Goal: Transaction & Acquisition: Purchase product/service

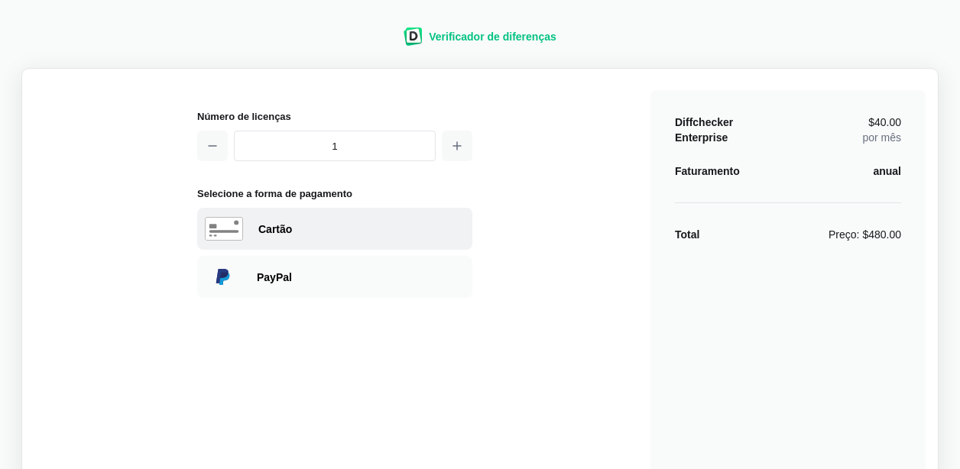
click at [271, 225] on font "Cartão" at bounding box center [275, 229] width 34 height 12
select select "[GEOGRAPHIC_DATA]"
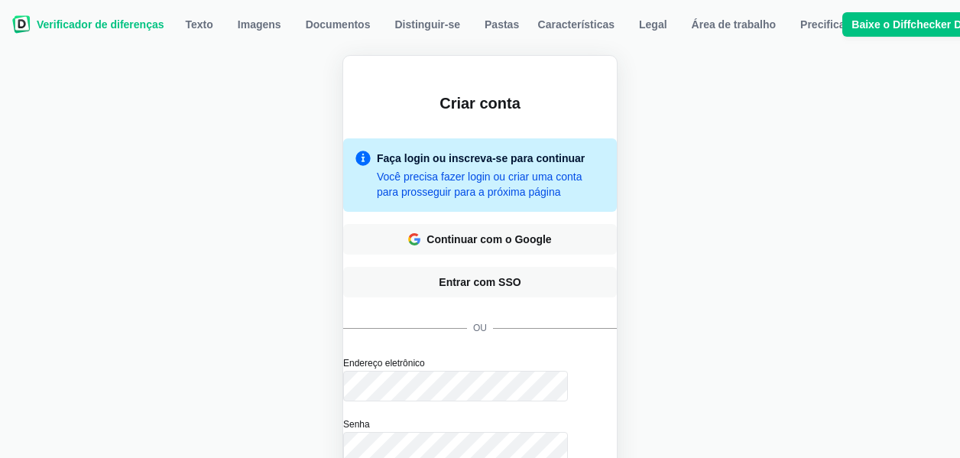
click at [779, 130] on div "Criar conta Faça login ou inscreva-se para continuar Você precisa fazer login o…" at bounding box center [480, 320] width 942 height 531
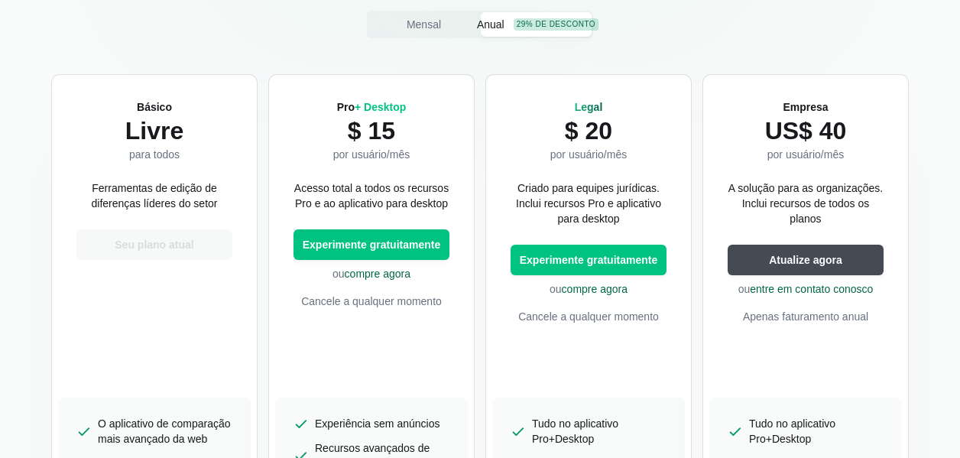
scroll to position [306, 0]
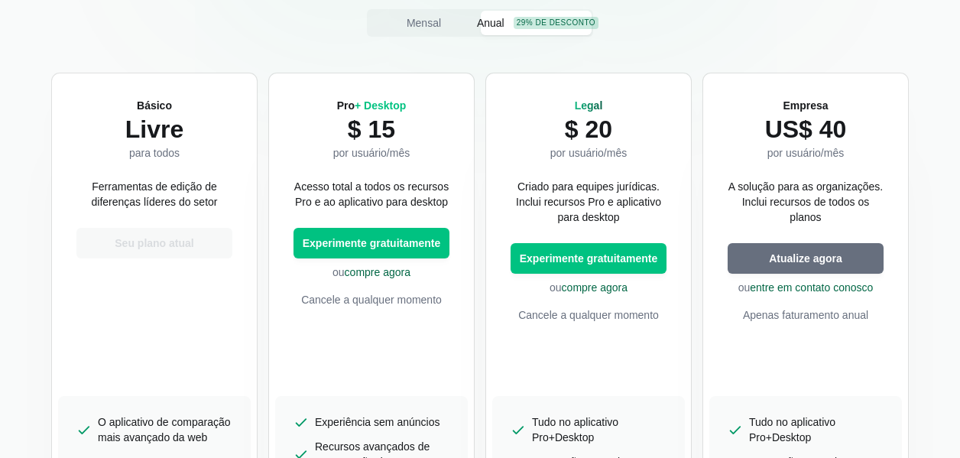
click at [799, 255] on span "Atualize agora" at bounding box center [806, 258] width 80 height 15
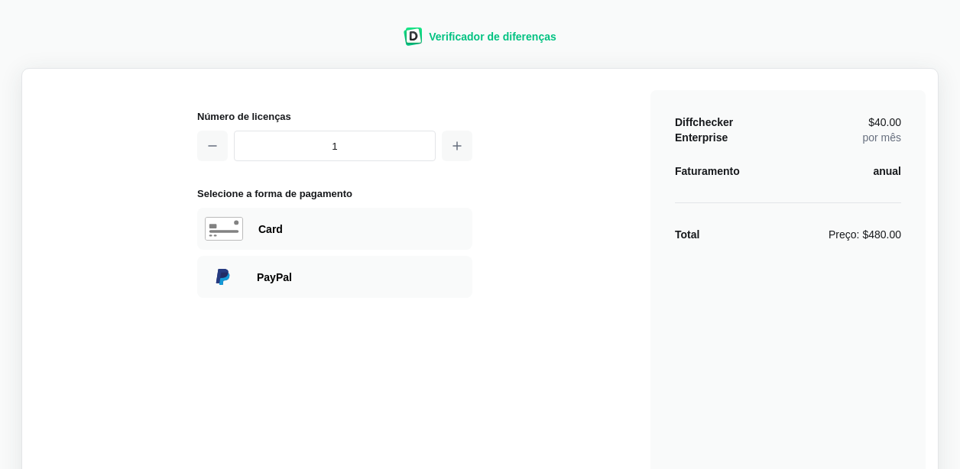
click at [365, 150] on input "1" at bounding box center [335, 146] width 202 height 31
click at [453, 148] on icon "button" at bounding box center [457, 146] width 12 height 12
click at [454, 148] on icon "button" at bounding box center [457, 146] width 12 height 12
click at [207, 144] on icon "button" at bounding box center [212, 146] width 12 height 12
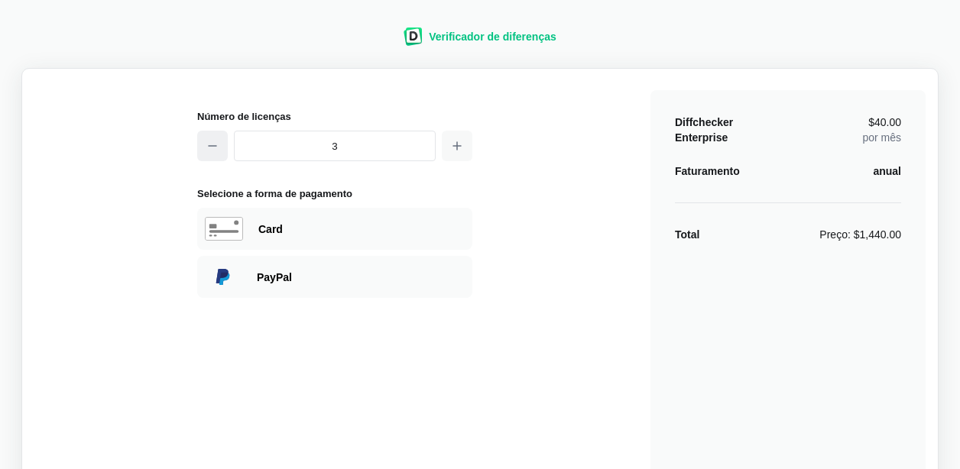
click at [207, 144] on icon "button" at bounding box center [212, 146] width 12 height 12
drag, startPoint x: 339, startPoint y: 152, endPoint x: 297, endPoint y: 151, distance: 42.1
click at [297, 151] on input "1" at bounding box center [335, 146] width 202 height 31
click at [459, 144] on icon "button" at bounding box center [457, 146] width 12 height 12
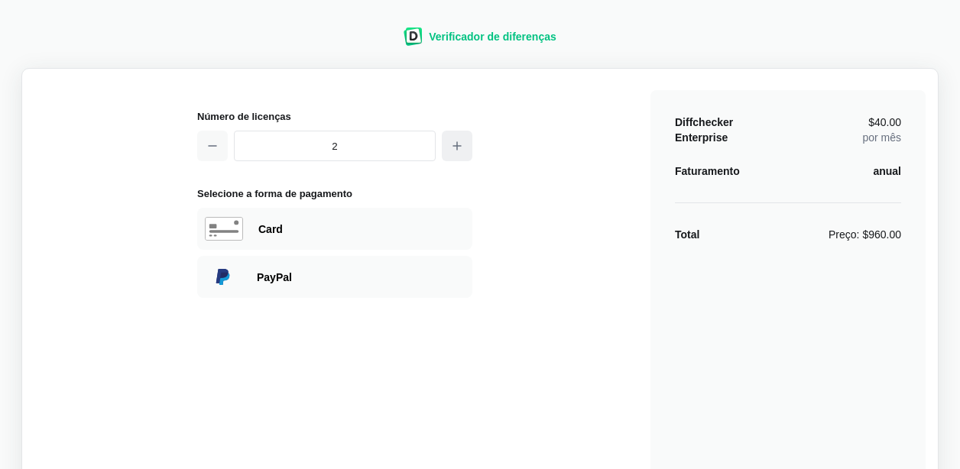
click at [459, 144] on icon "button" at bounding box center [457, 146] width 12 height 12
type input "3"
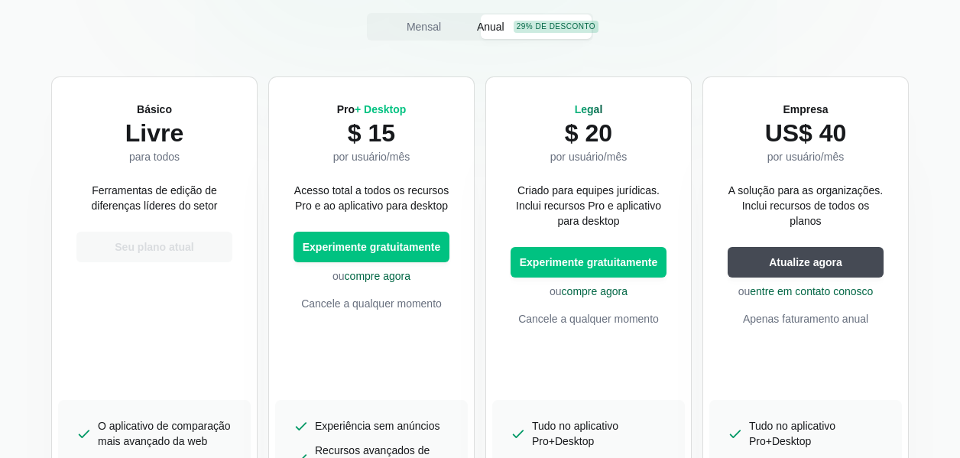
scroll to position [459, 0]
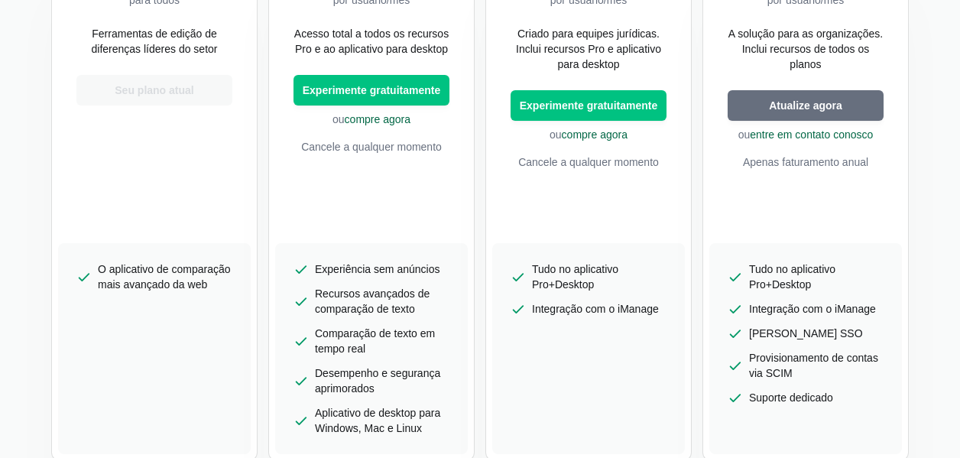
click at [865, 106] on button "Atualize agora" at bounding box center [806, 105] width 156 height 31
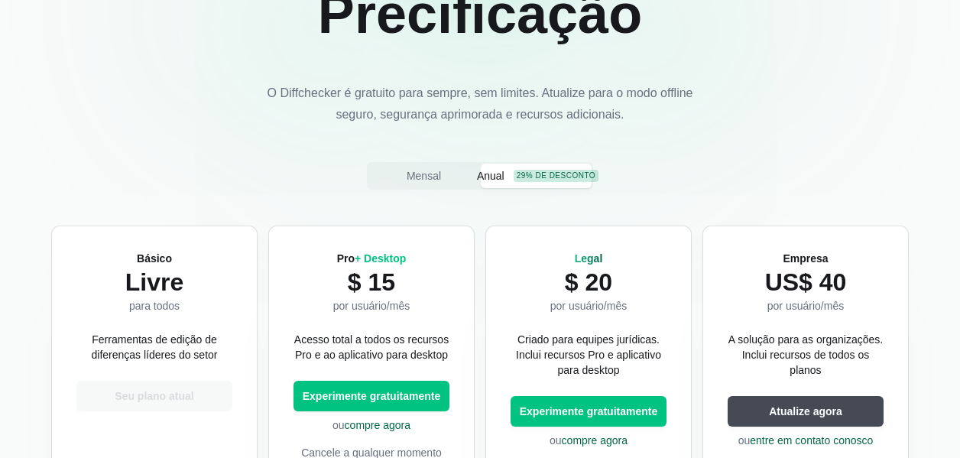
scroll to position [535, 0]
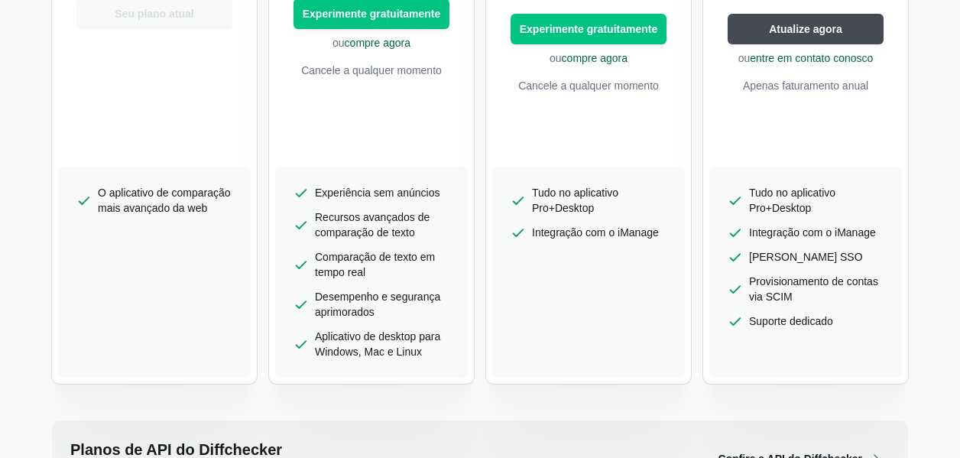
click at [771, 253] on span "[PERSON_NAME] SSO" at bounding box center [806, 256] width 114 height 15
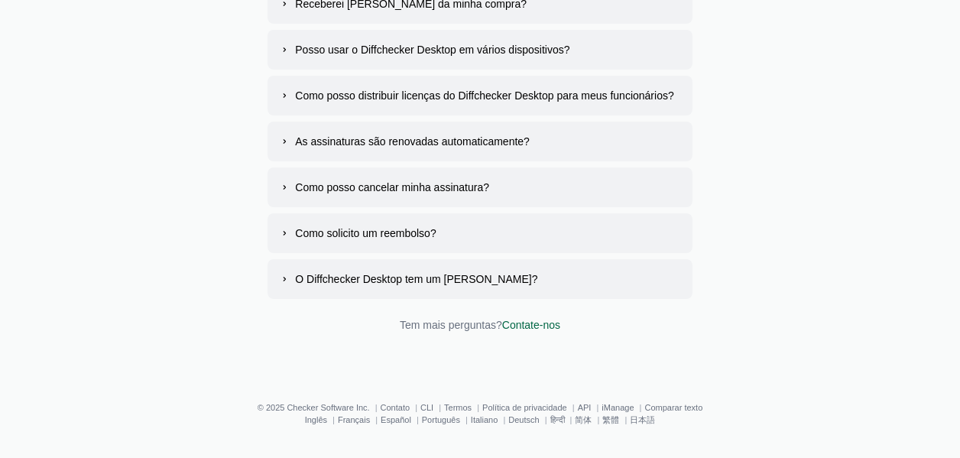
scroll to position [2789, 0]
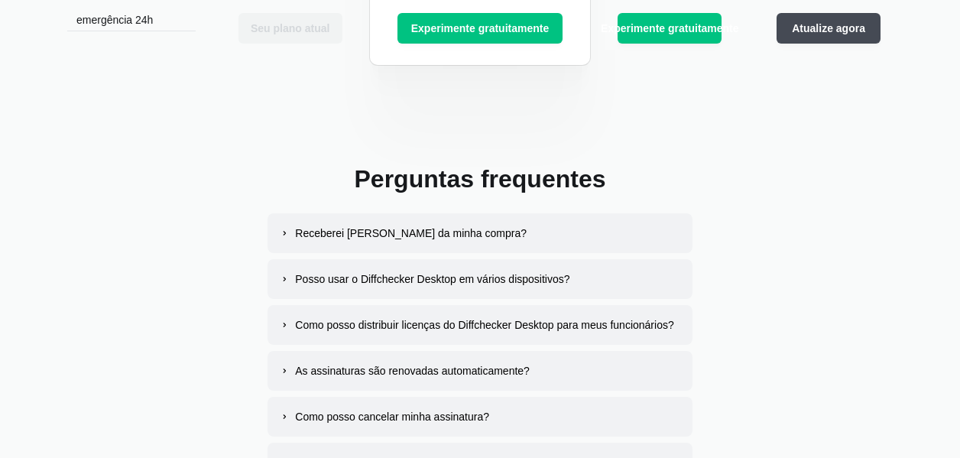
click at [537, 228] on button "Receberei [PERSON_NAME] da minha compra?" at bounding box center [480, 233] width 424 height 40
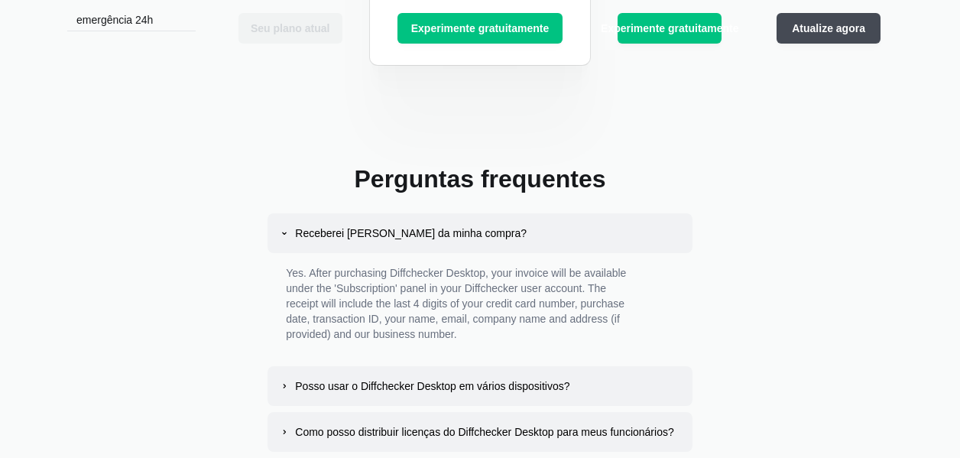
click at [537, 228] on button "Receberei [PERSON_NAME] da minha compra?" at bounding box center [480, 233] width 424 height 40
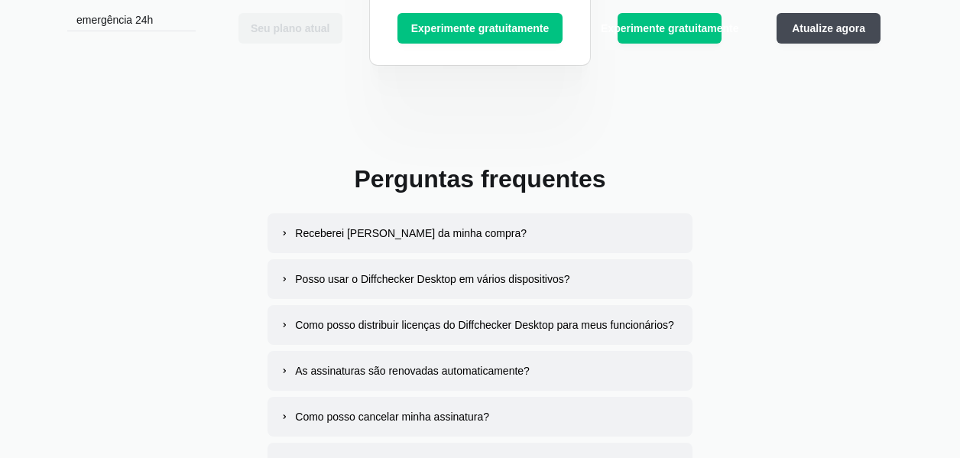
click at [537, 228] on button "Receberei [PERSON_NAME] da minha compra?" at bounding box center [480, 233] width 424 height 40
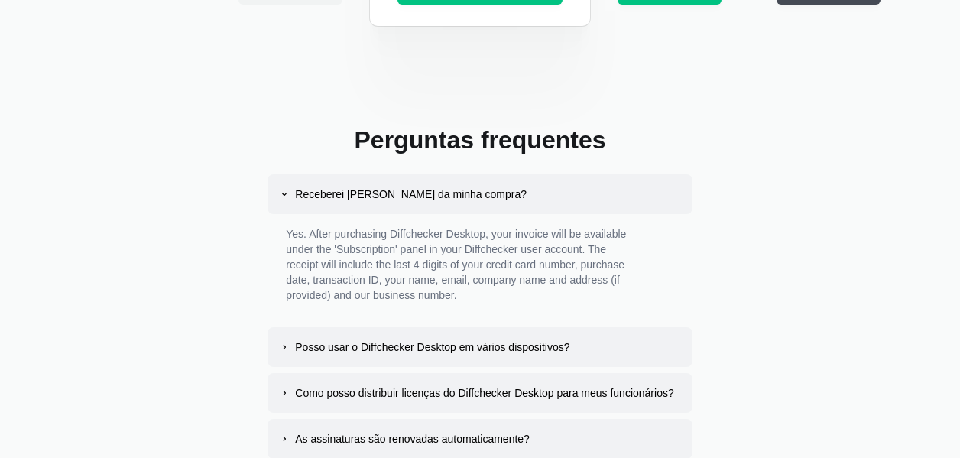
scroll to position [2865, 0]
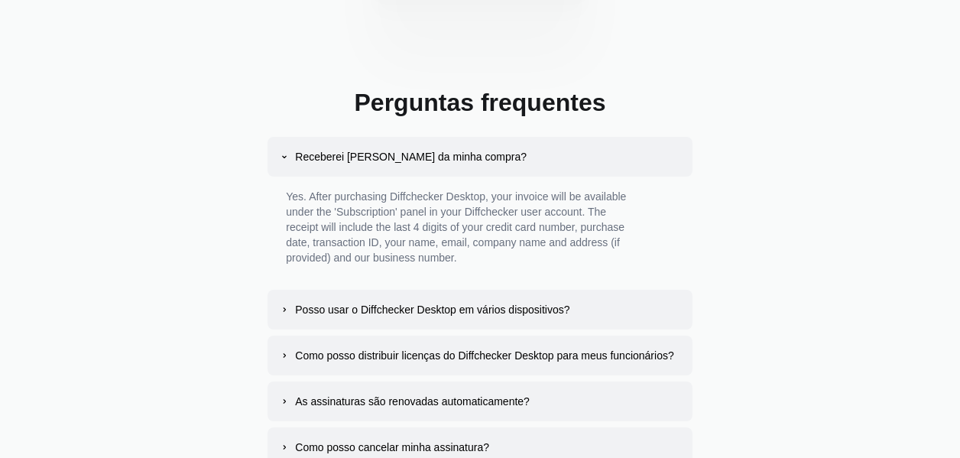
click at [456, 351] on div "Como posso distribuir licenças do Diffchecker Desktop para meus funcionários?" at bounding box center [484, 355] width 378 height 15
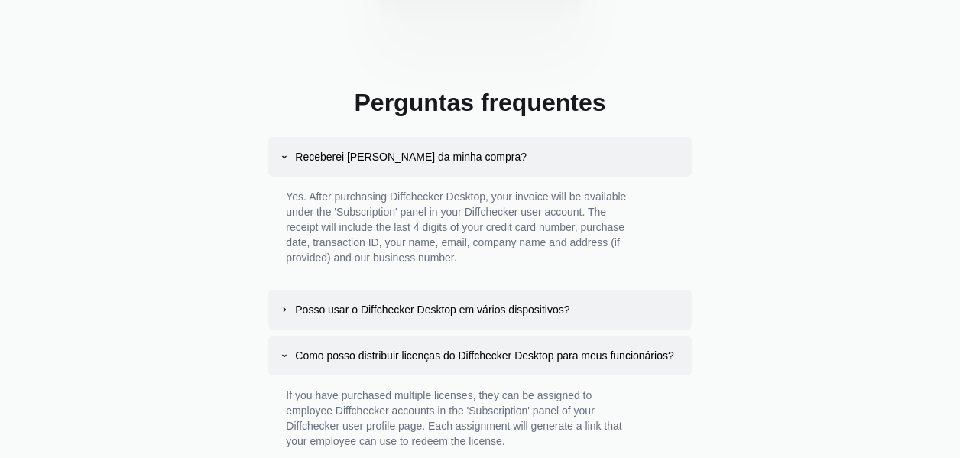
scroll to position [3018, 0]
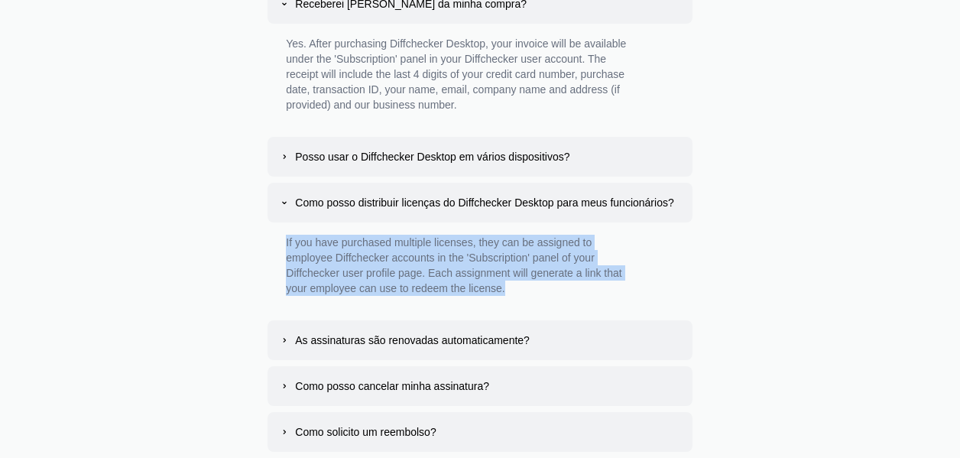
drag, startPoint x: 521, startPoint y: 291, endPoint x: 264, endPoint y: 235, distance: 262.9
click at [268, 235] on div "If you have purchased multiple licenses, they can be assigned to employee Diffc…" at bounding box center [459, 268] width 382 height 92
copy p "If you have purchased multiple licenses, they can be assigned to employee Diffc…"
click at [368, 159] on div "Posso usar o Diffchecker Desktop em vários dispositivos?" at bounding box center [432, 156] width 274 height 15
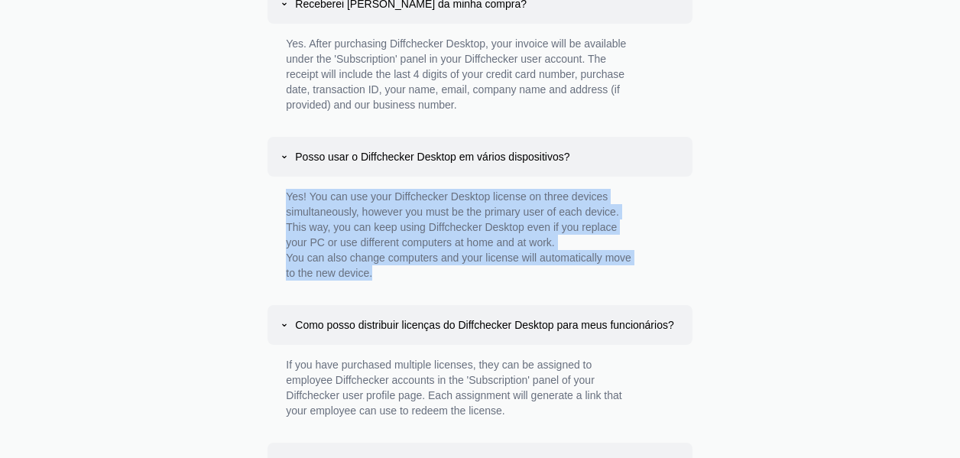
drag, startPoint x: 284, startPoint y: 193, endPoint x: 381, endPoint y: 269, distance: 123.7
click at [381, 269] on div "Yes! You can use your Diffchecker Desktop license on three devices simultaneous…" at bounding box center [459, 238] width 382 height 122
copy div "Yes! You can use your Diffchecker Desktop license on three devices simultaneous…"
click at [300, 156] on div "Posso usar o Diffchecker Desktop em vários dispositivos?" at bounding box center [432, 156] width 274 height 15
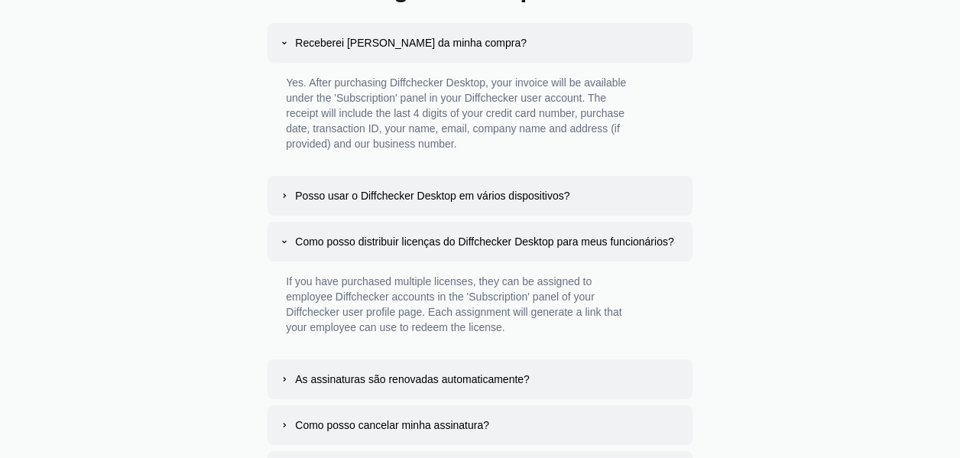
scroll to position [2942, 0]
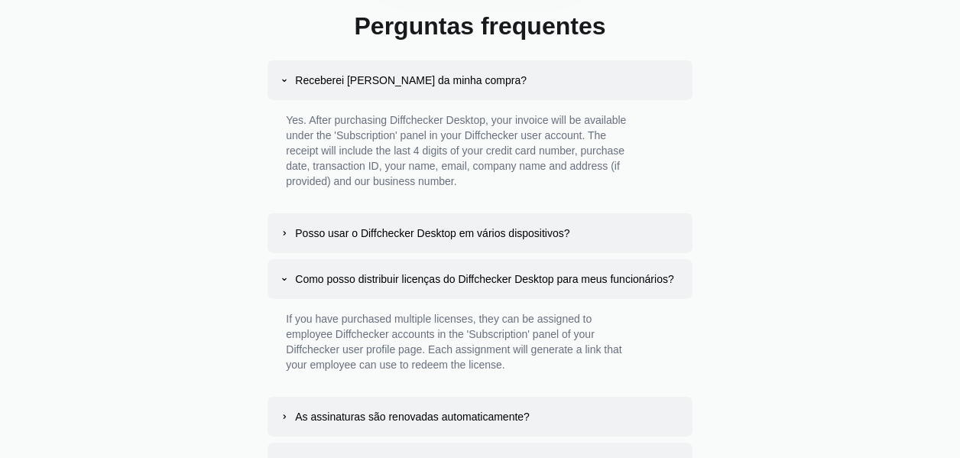
click at [326, 80] on div "Receberei [PERSON_NAME] da minha compra?" at bounding box center [411, 80] width 232 height 15
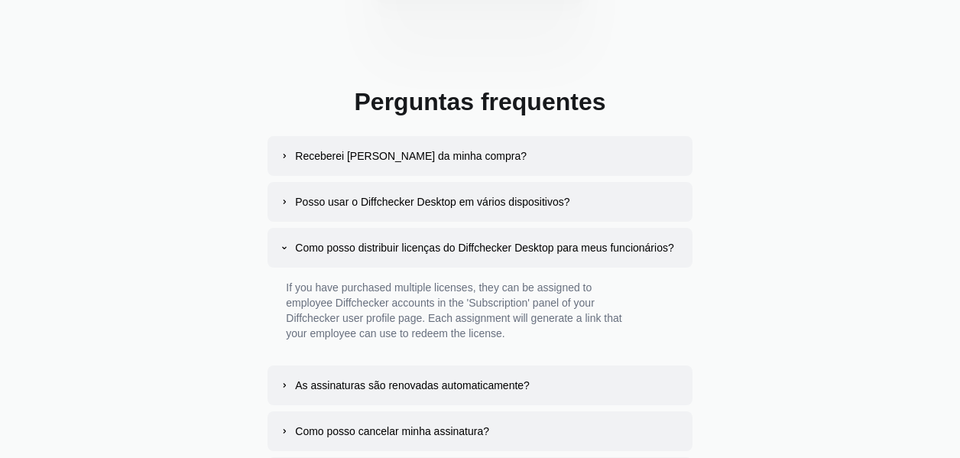
scroll to position [2865, 0]
click at [411, 151] on div "Receberei [PERSON_NAME] da minha compra?" at bounding box center [411, 156] width 232 height 15
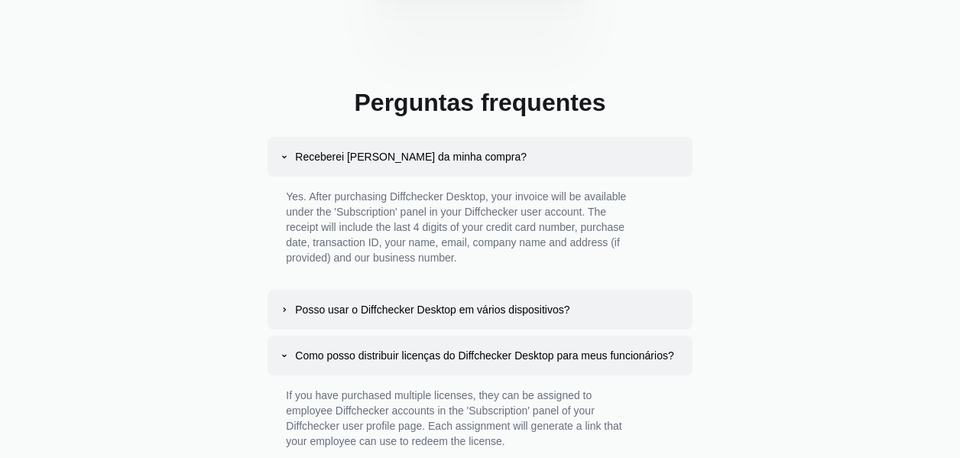
click at [346, 314] on div "Posso usar o Diffchecker Desktop em vários dispositivos?" at bounding box center [432, 309] width 274 height 15
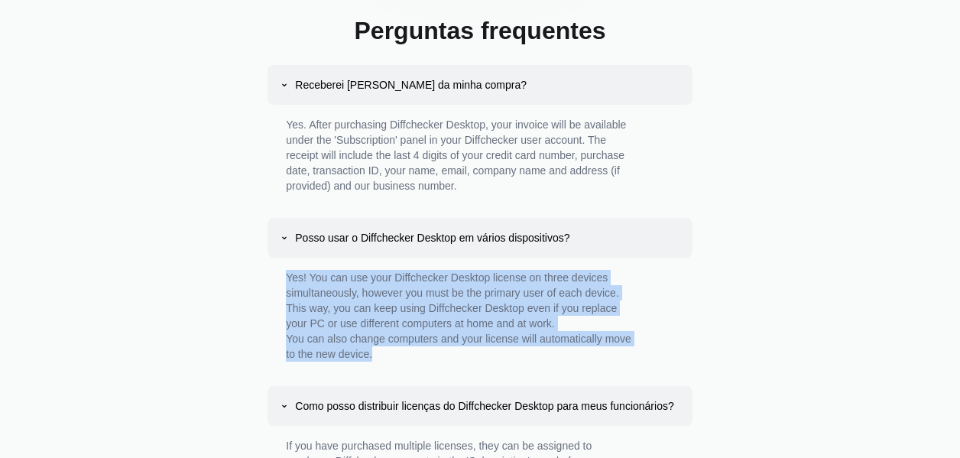
scroll to position [3018, 0]
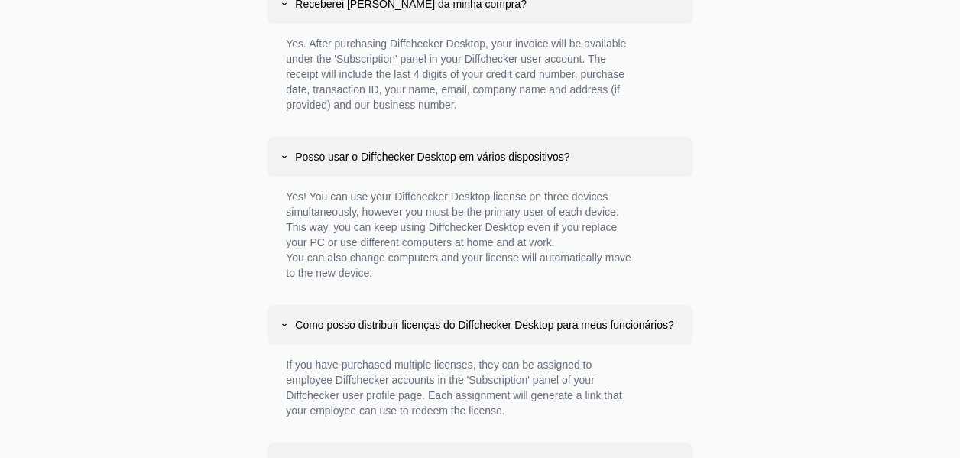
click at [425, 365] on p "If you have purchased multiple licenses, they can be assigned to employee Diffc…" at bounding box center [459, 387] width 346 height 61
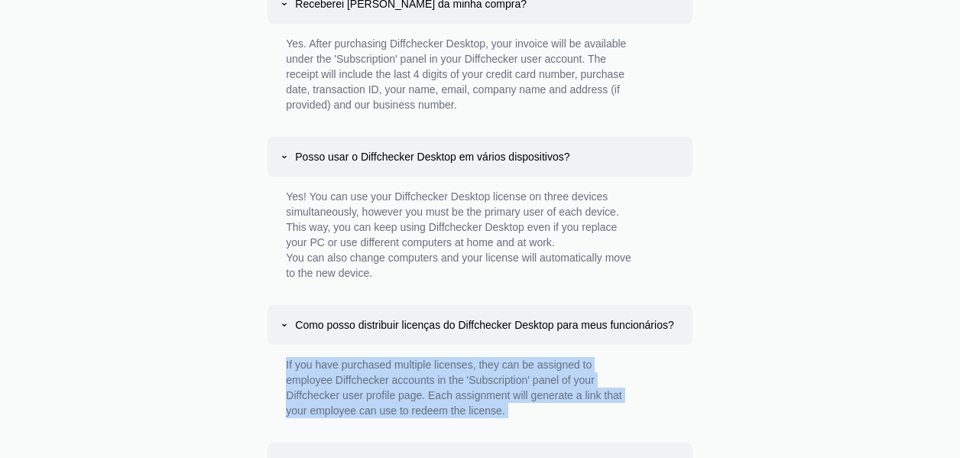
click at [425, 365] on p "If you have purchased multiple licenses, they can be assigned to employee Diffc…" at bounding box center [459, 387] width 346 height 61
drag, startPoint x: 425, startPoint y: 365, endPoint x: 411, endPoint y: 374, distance: 16.8
click at [411, 374] on p "If you have purchased multiple licenses, they can be assigned to employee Diffc…" at bounding box center [459, 387] width 346 height 61
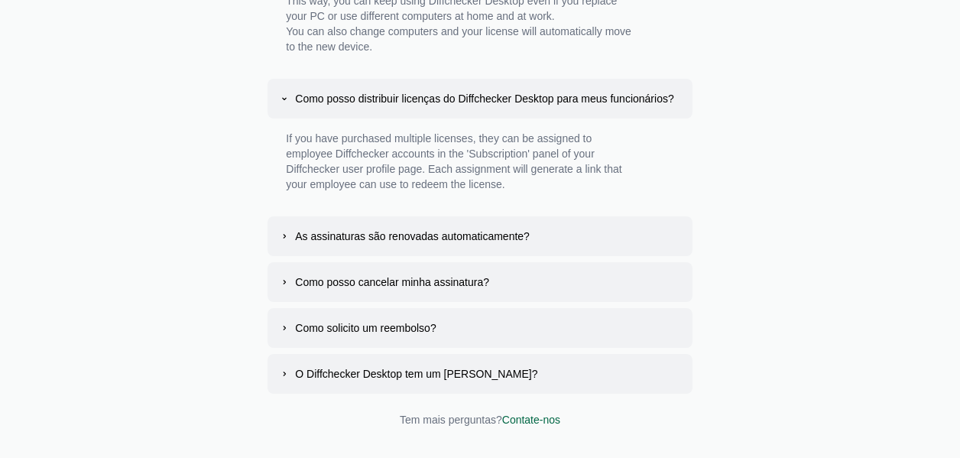
scroll to position [3248, 0]
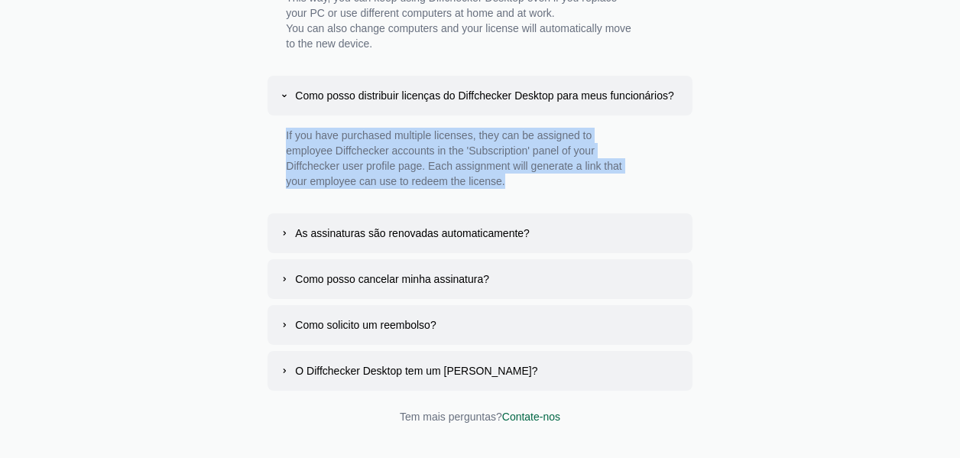
drag, startPoint x: 490, startPoint y: 183, endPoint x: 275, endPoint y: 122, distance: 223.4
click at [275, 122] on div "If you have purchased multiple licenses, they can be assigned to employee Diffc…" at bounding box center [459, 161] width 382 height 92
copy p "If you have purchased multiple licenses, they can be assigned to employee Diffc…"
